Goal: Task Accomplishment & Management: Manage account settings

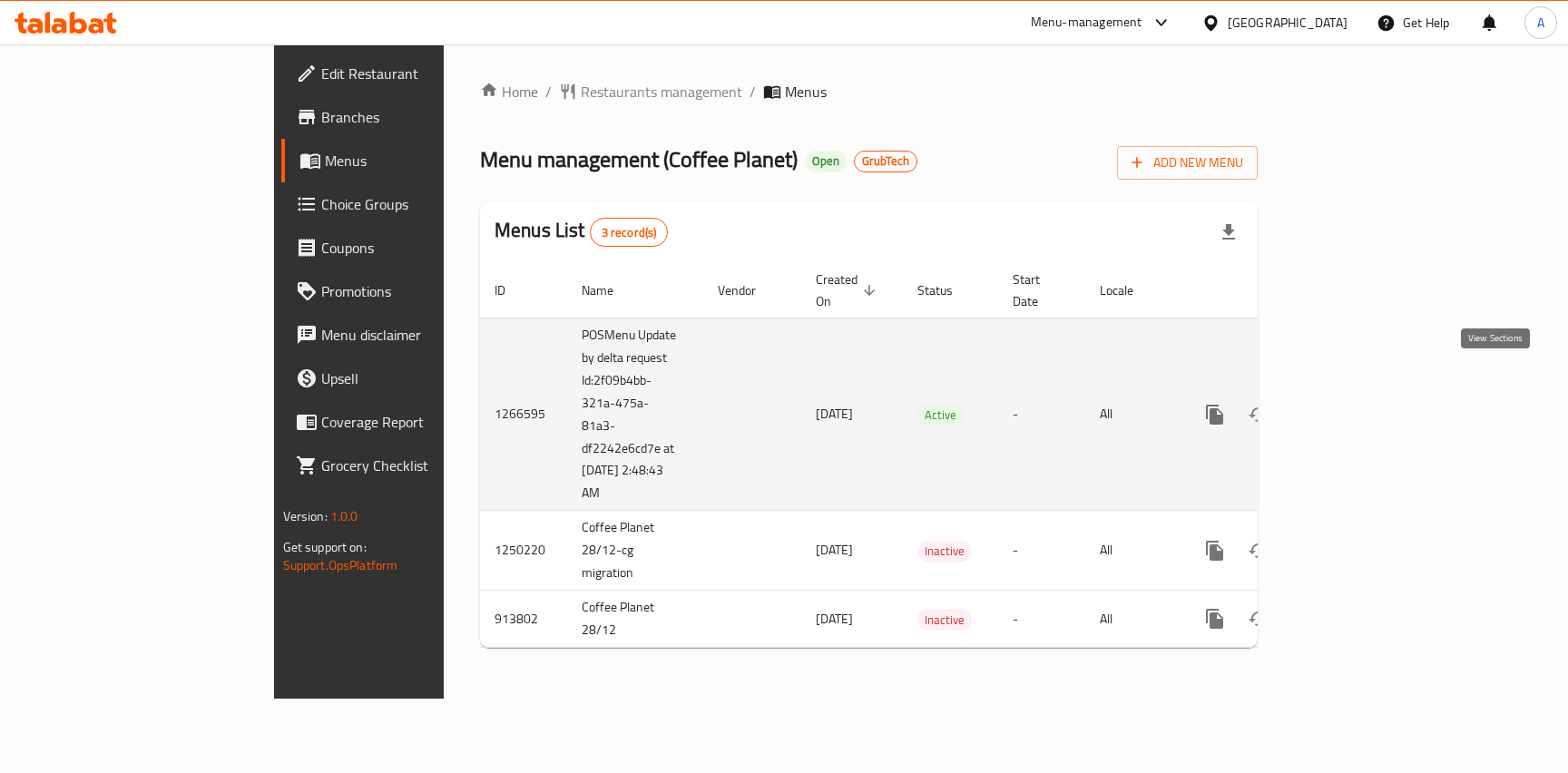
click at [1357, 404] on icon "enhanced table" at bounding box center [1345, 414] width 22 height 21
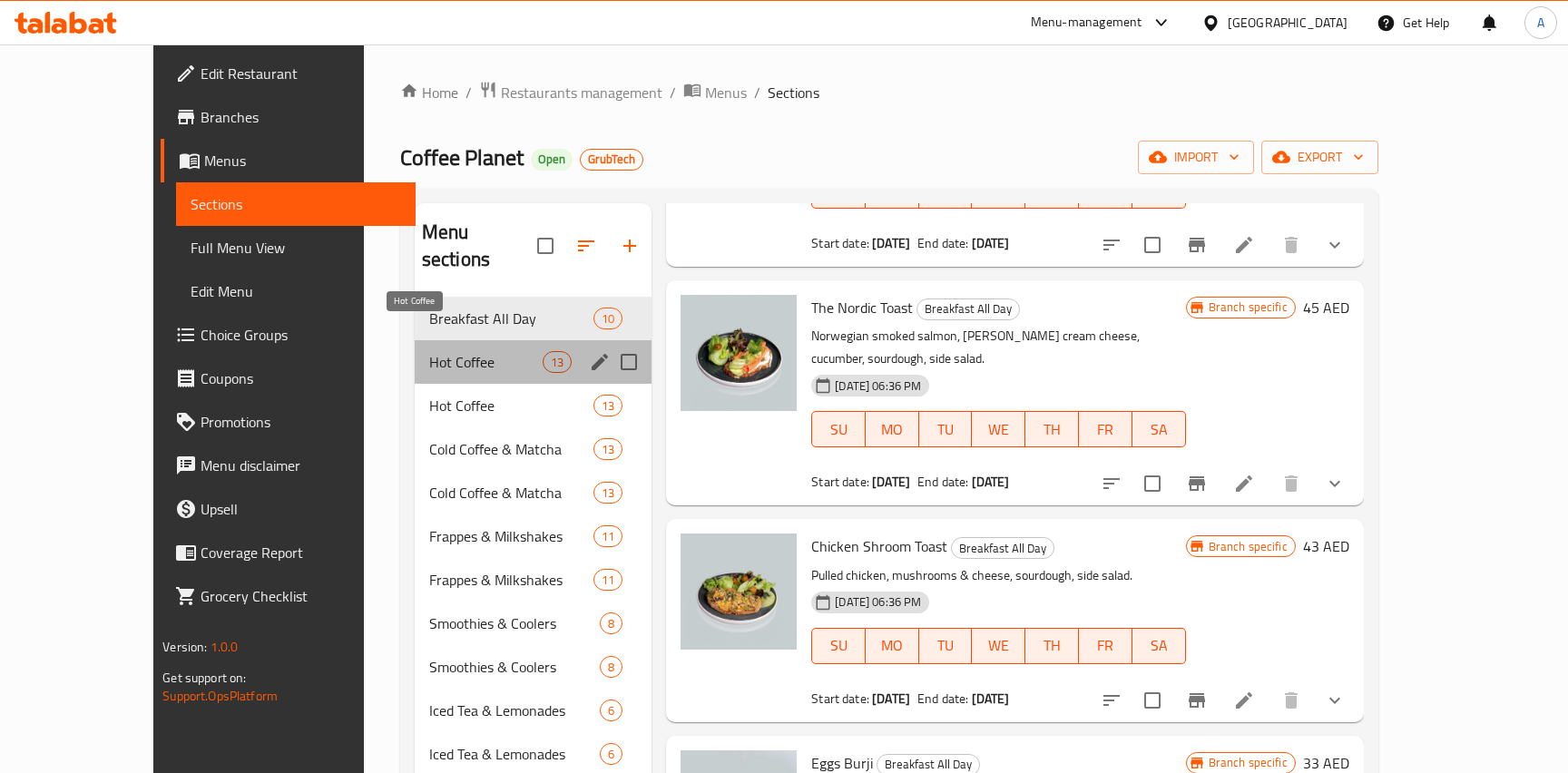
click at [453, 351] on span "Hot Coffee" at bounding box center [485, 361] width 113 height 21
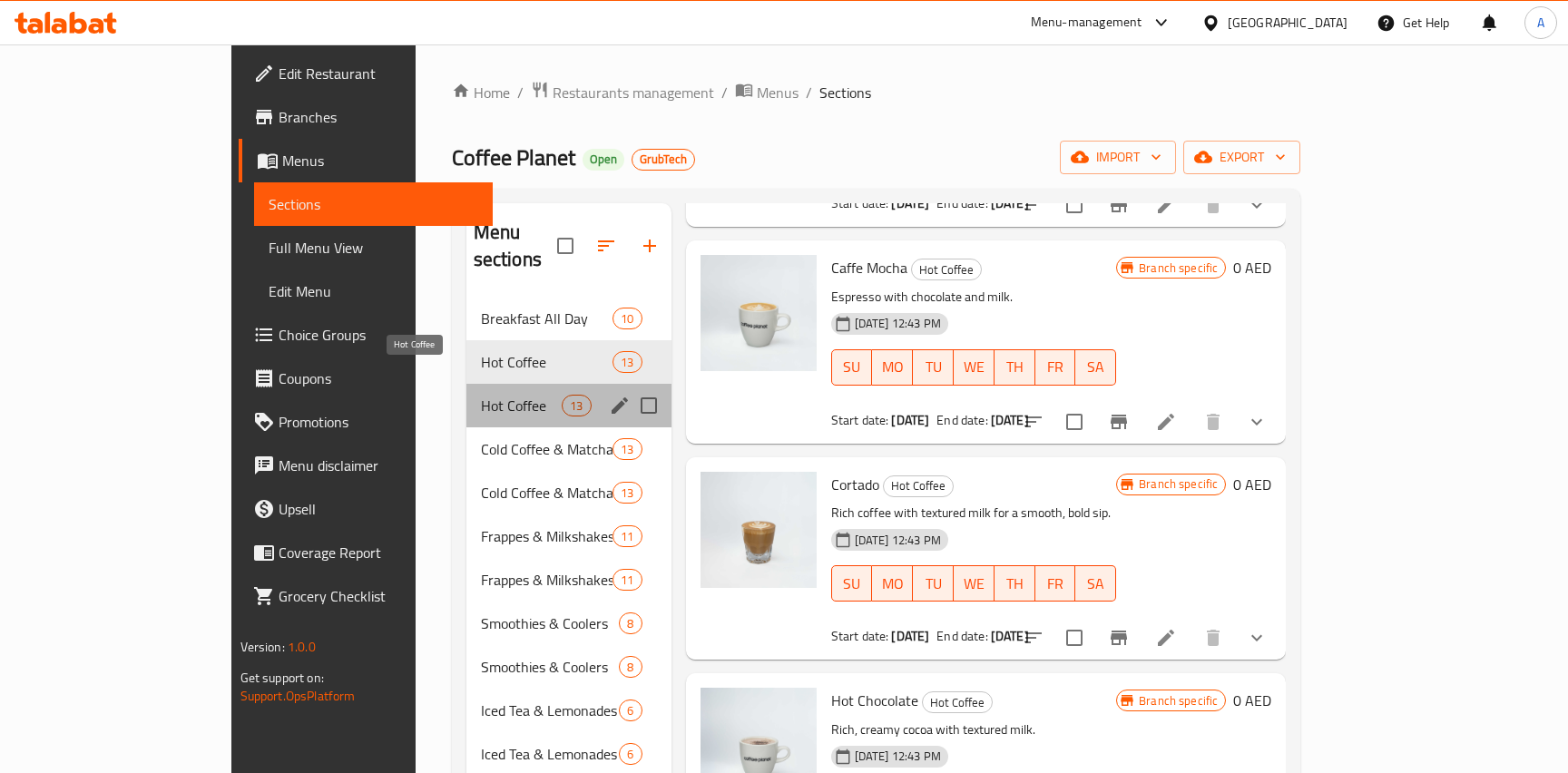
click at [481, 394] on span "Hot Coffee" at bounding box center [521, 405] width 81 height 21
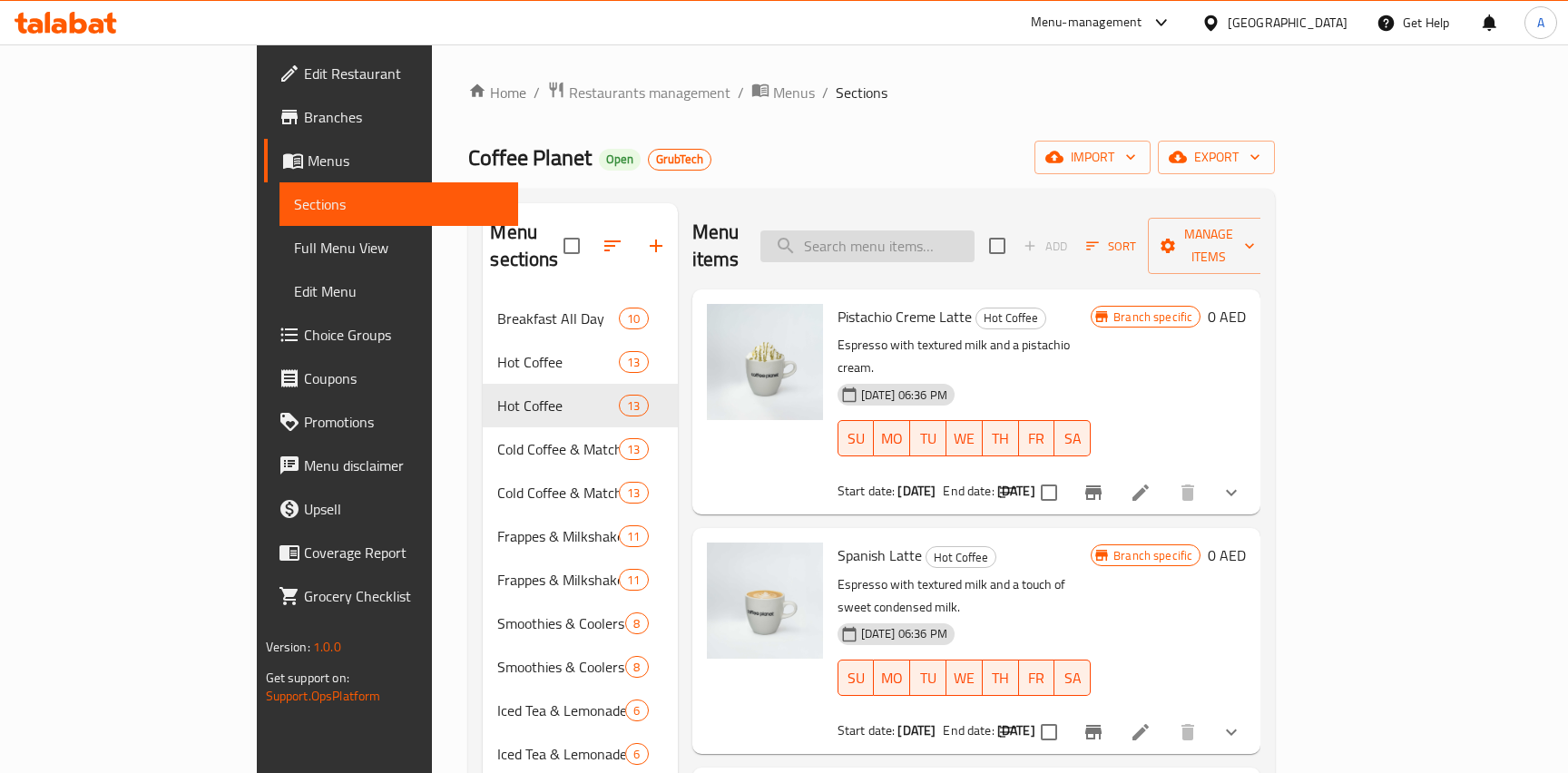
click at [974, 230] on input "search" at bounding box center [867, 246] width 214 height 32
paste input "1538783553"
type input "1538783553"
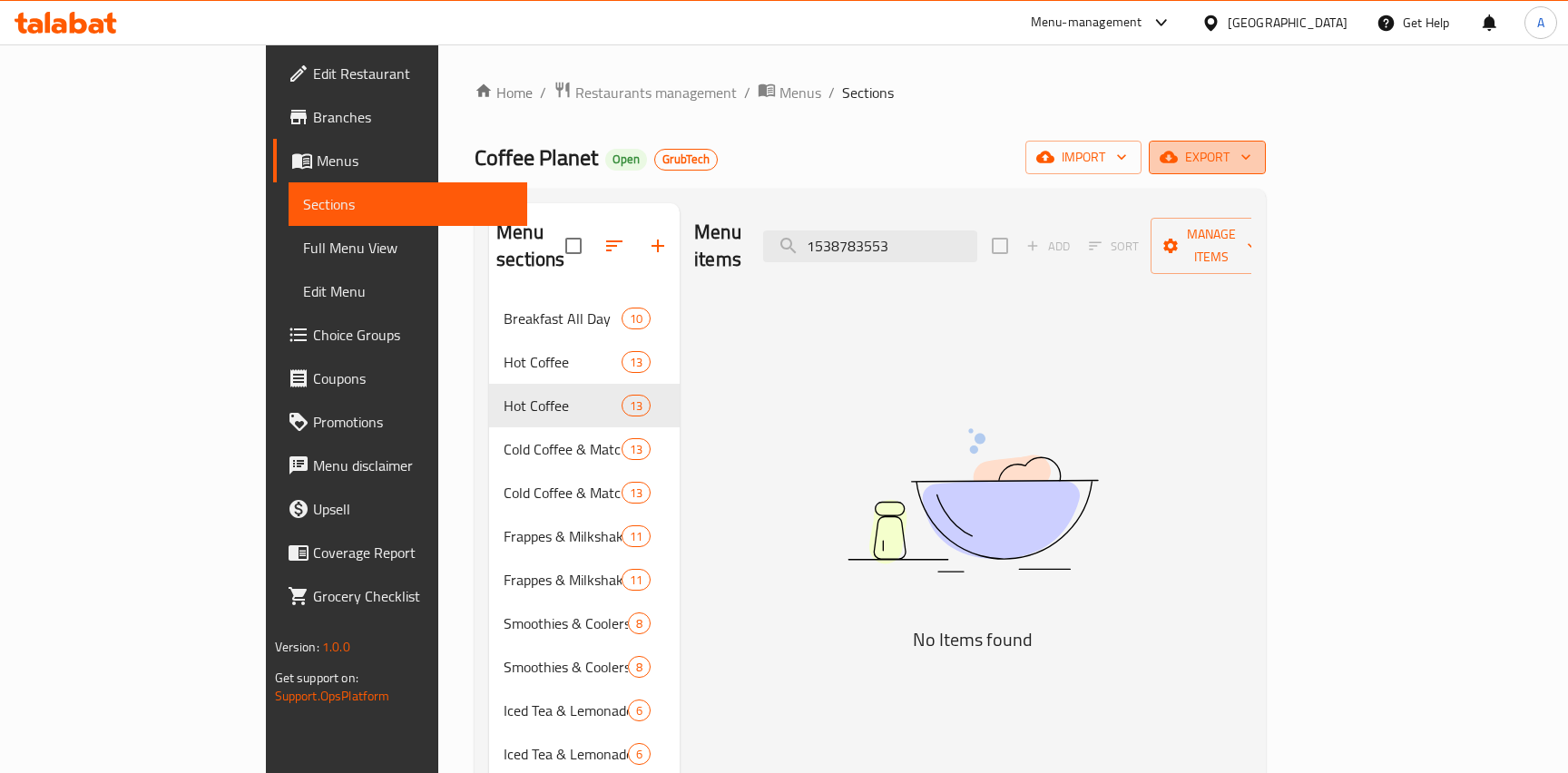
click at [1255, 149] on icon "button" at bounding box center [1244, 156] width 18 height 18
click at [991, 402] on div at bounding box center [784, 386] width 1568 height 773
click at [961, 236] on input "1538783553" at bounding box center [870, 246] width 214 height 32
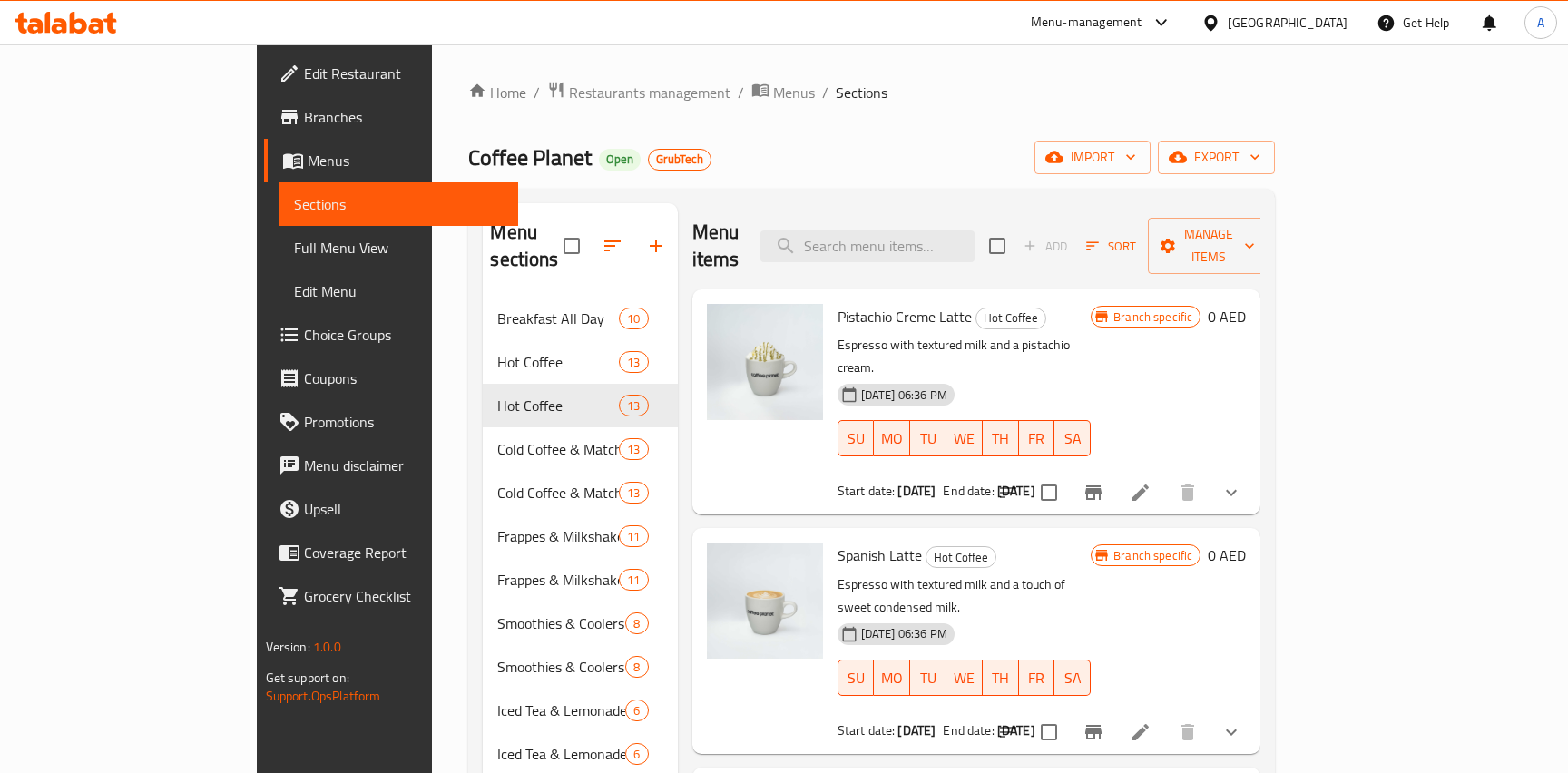
click at [649, 154] on span "GrubTech" at bounding box center [680, 159] width 62 height 15
click at [649, 158] on span "GrubTech" at bounding box center [680, 159] width 62 height 15
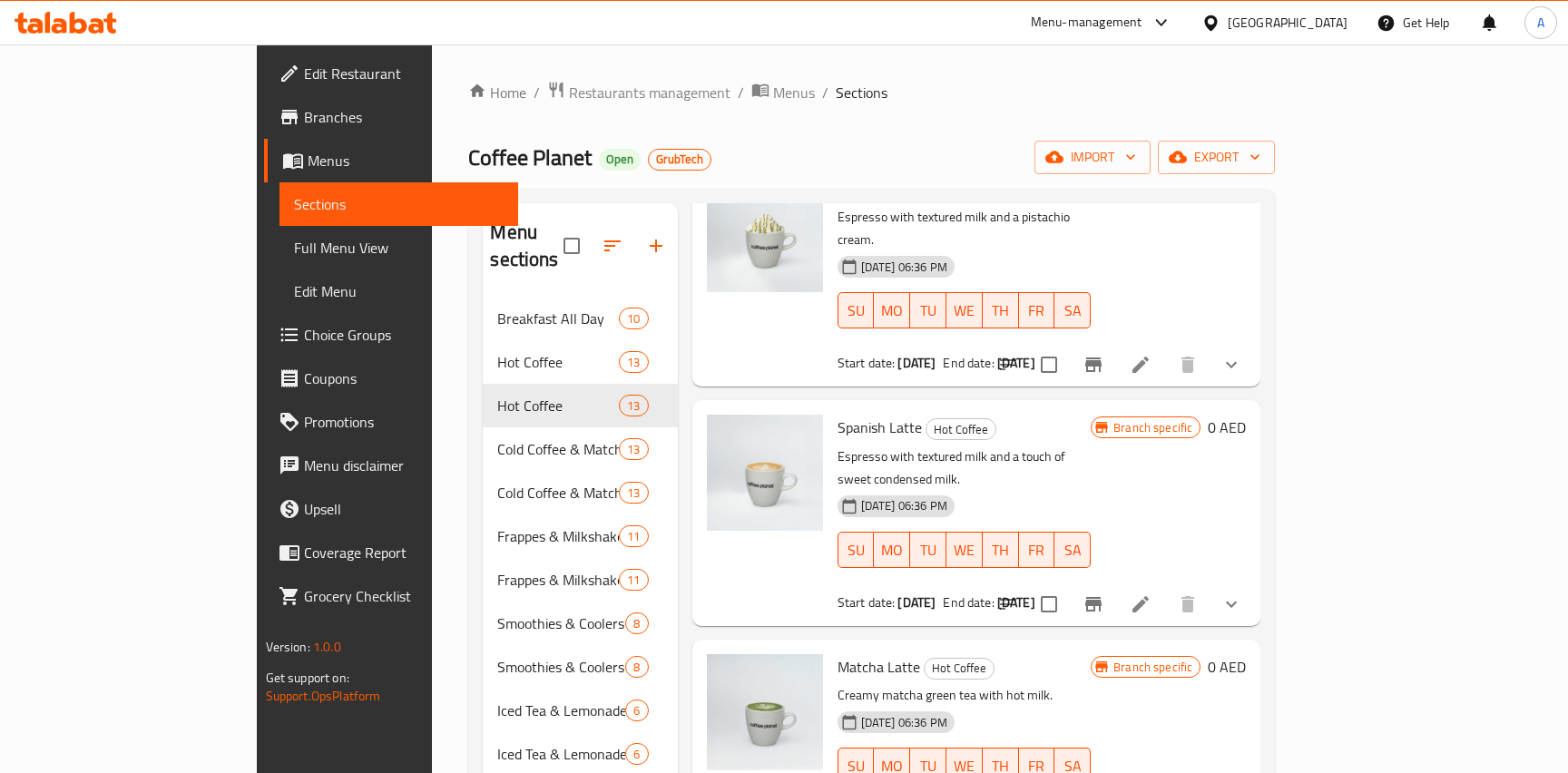
scroll to position [154, 0]
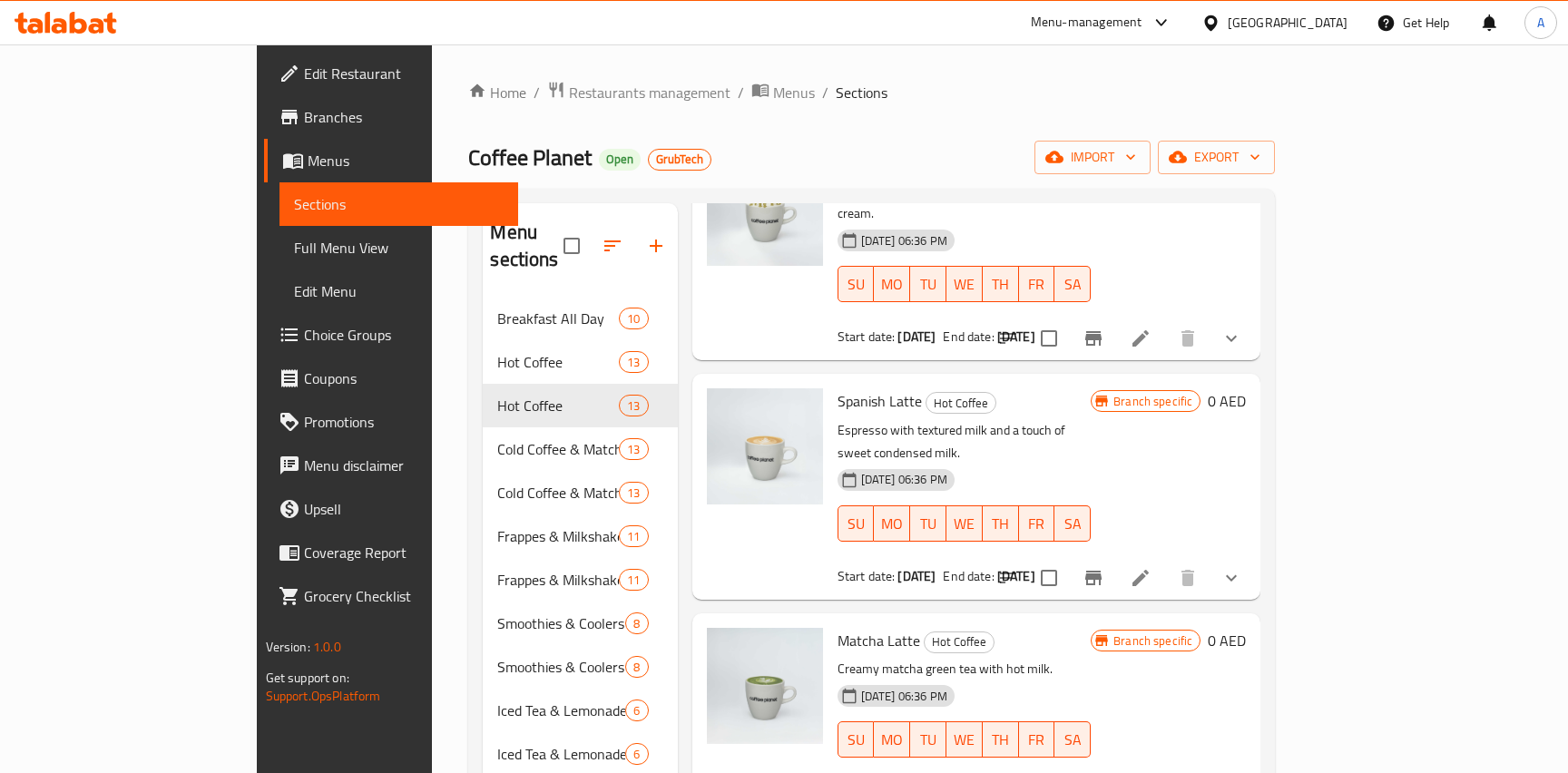
click at [280, 278] on link "Edit Menu" at bounding box center [399, 291] width 239 height 44
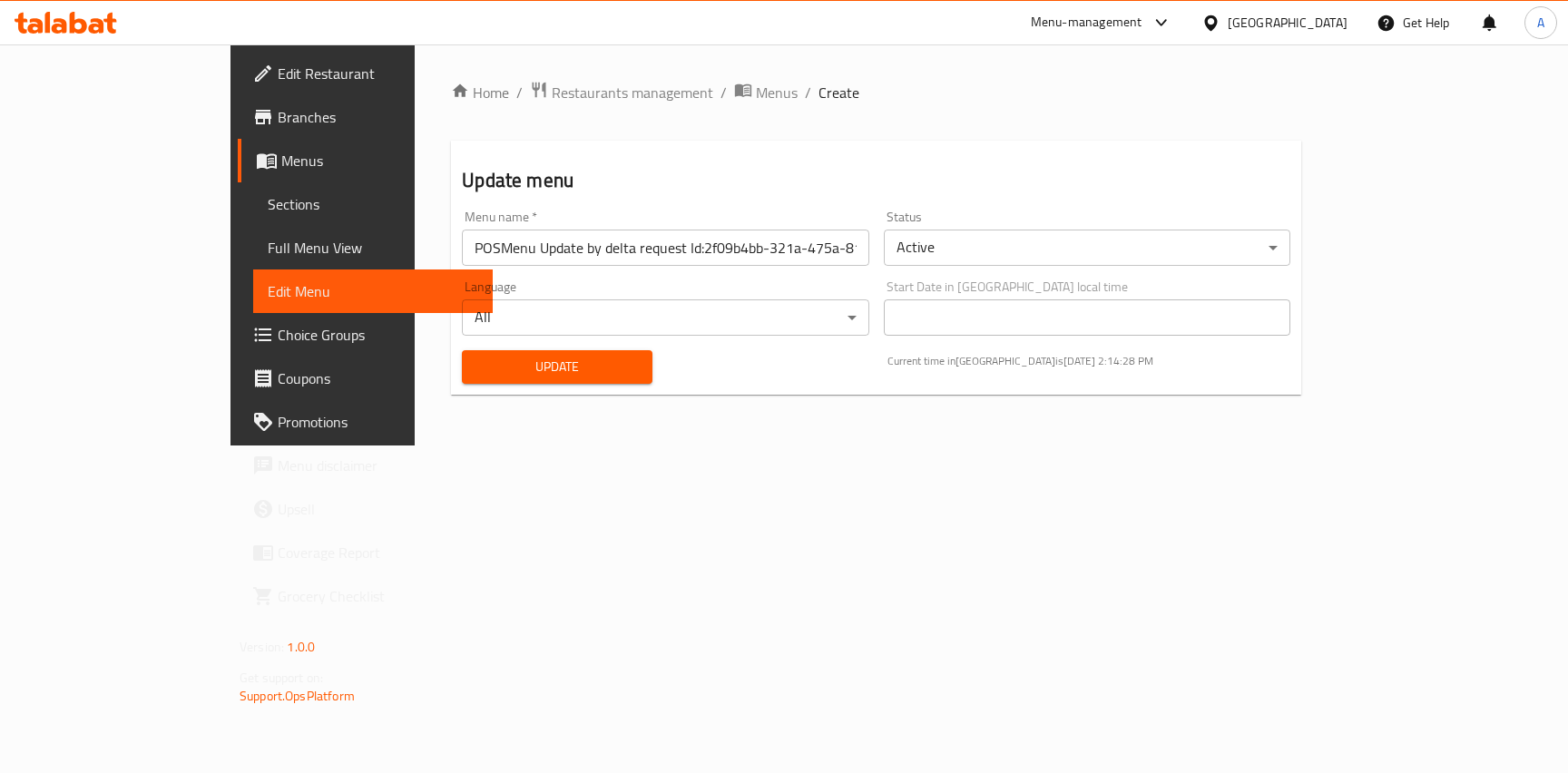
click at [267, 208] on span "Sections" at bounding box center [372, 204] width 210 height 21
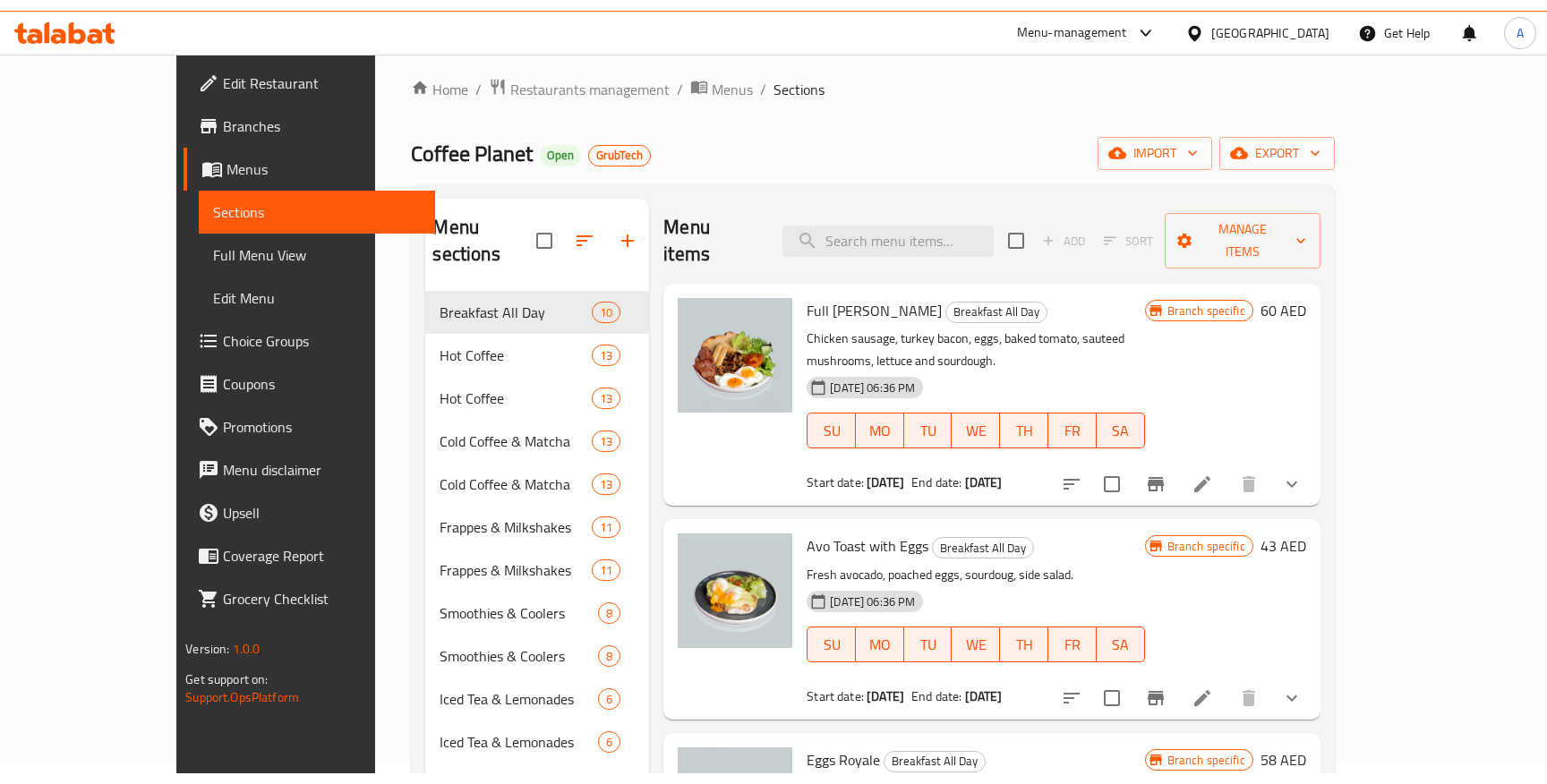
scroll to position [30, 0]
